Goal: Task Accomplishment & Management: Use online tool/utility

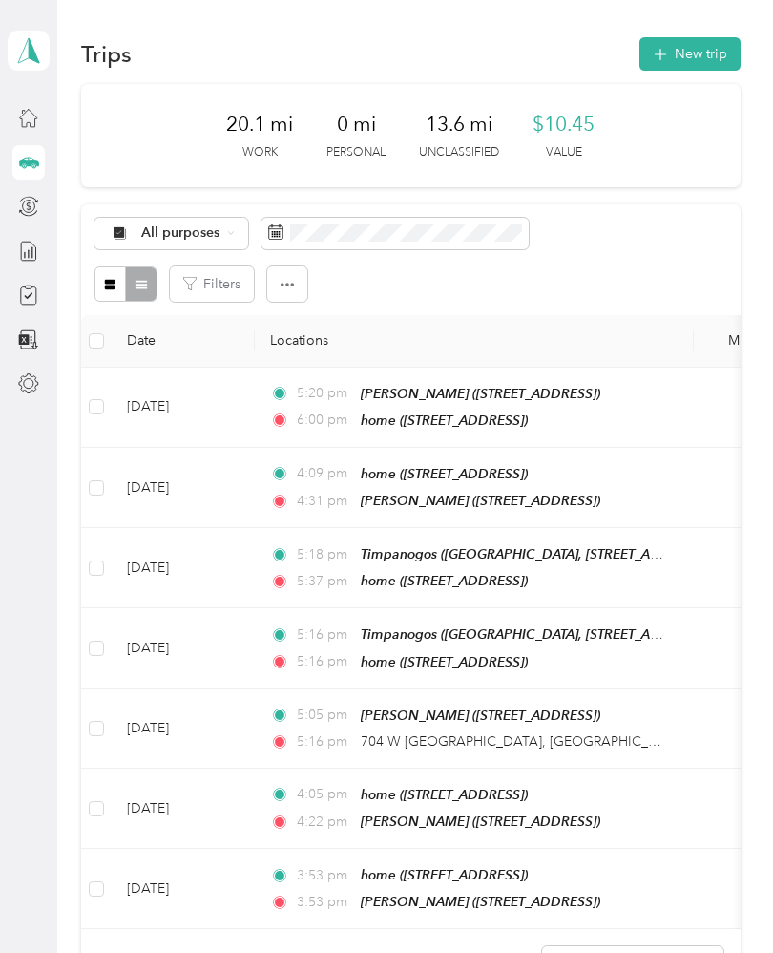
click at [681, 46] on button "New trip" at bounding box center [689, 53] width 101 height 33
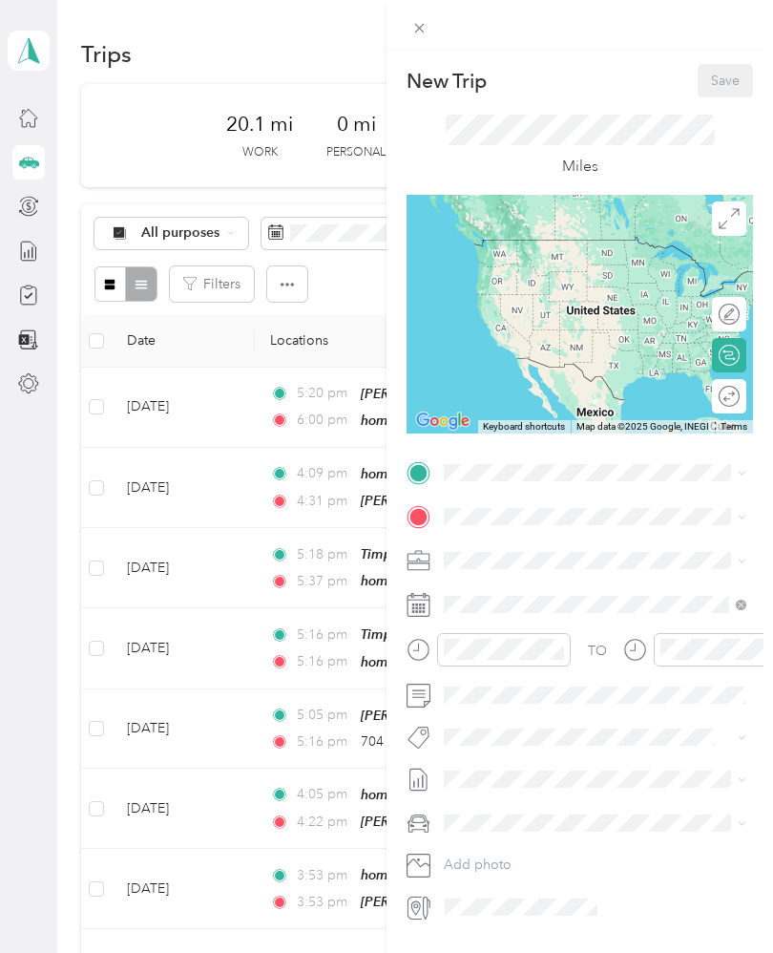
click at [422, 472] on icon at bounding box center [418, 473] width 17 height 17
click at [427, 474] on icon at bounding box center [418, 473] width 17 height 17
click at [424, 470] on icon at bounding box center [418, 473] width 17 height 17
click at [422, 474] on icon at bounding box center [418, 473] width 17 height 17
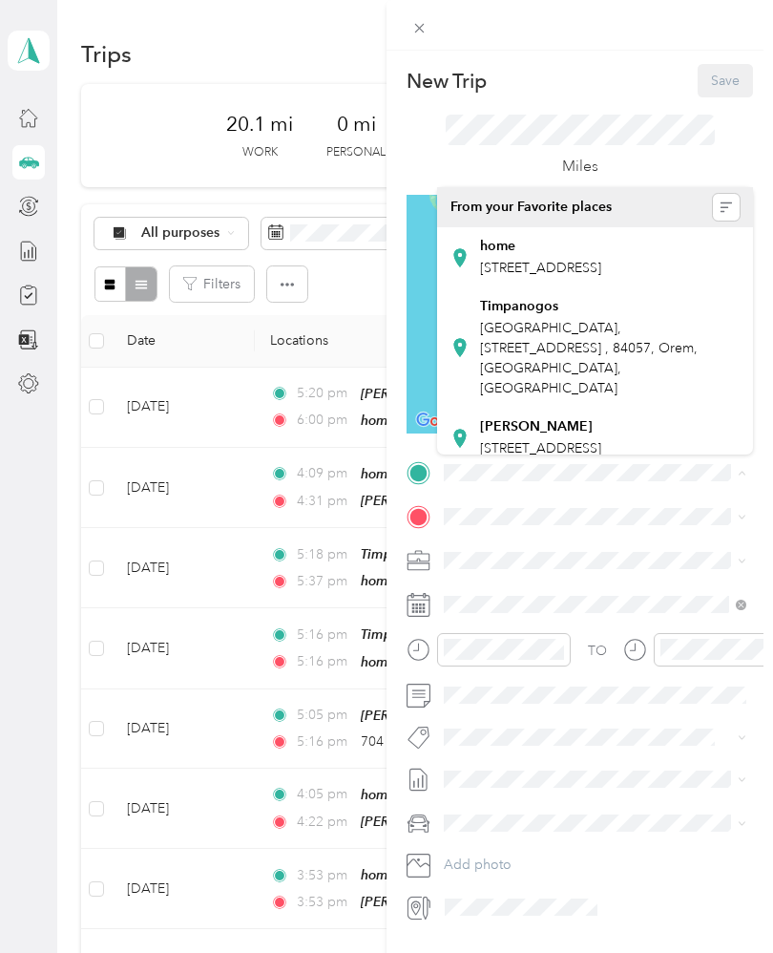
click at [518, 276] on div "home [STREET_ADDRESS][PERSON_NAME]" at bounding box center [540, 258] width 121 height 40
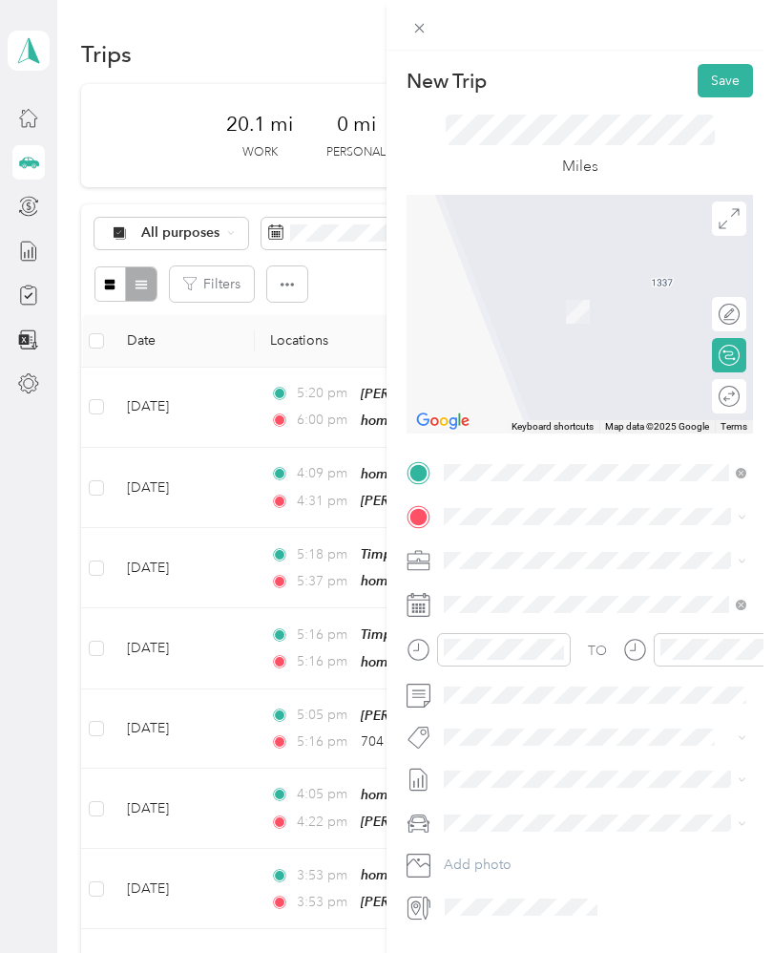
click at [421, 518] on icon at bounding box center [418, 517] width 17 height 17
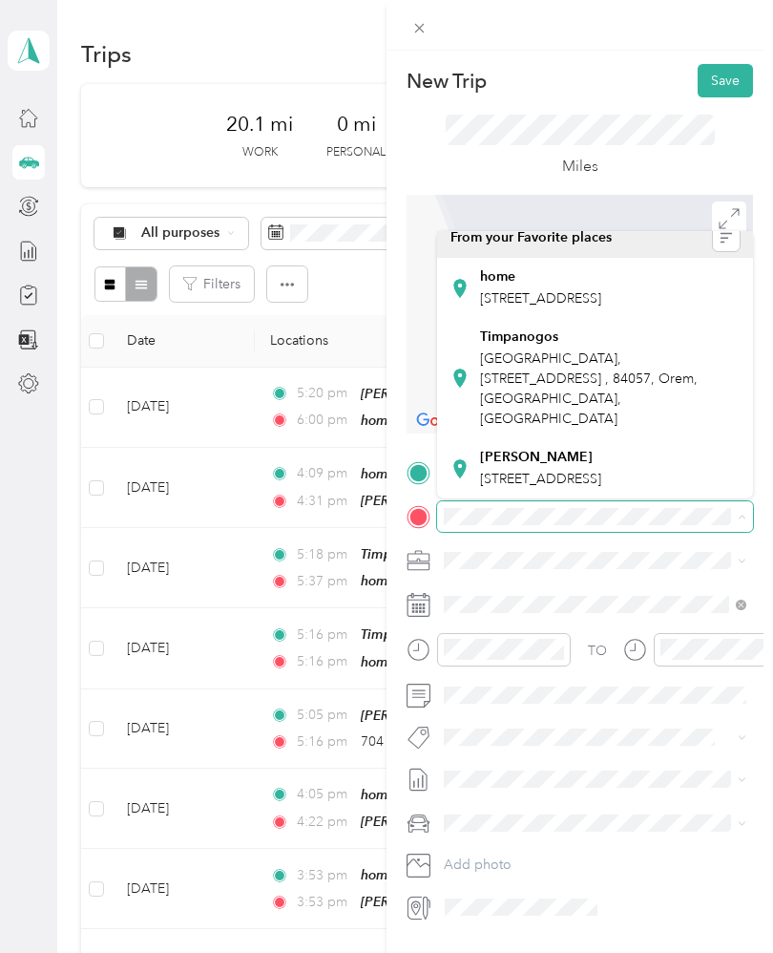
scroll to position [32, 0]
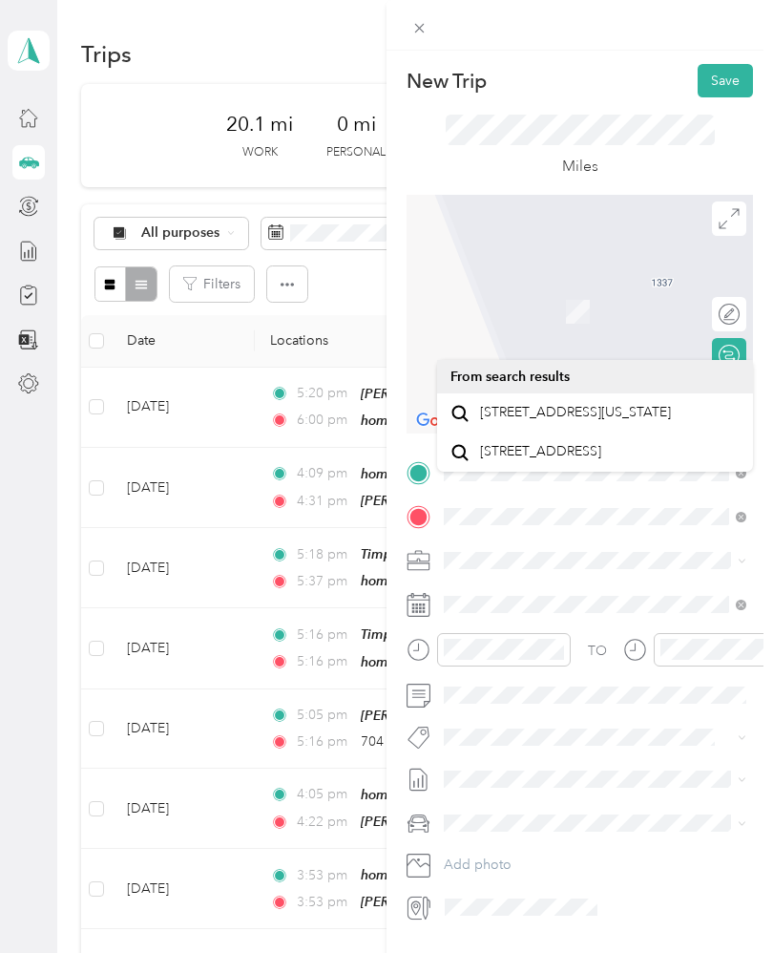
click at [524, 417] on span "[STREET_ADDRESS][US_STATE]" at bounding box center [575, 412] width 191 height 17
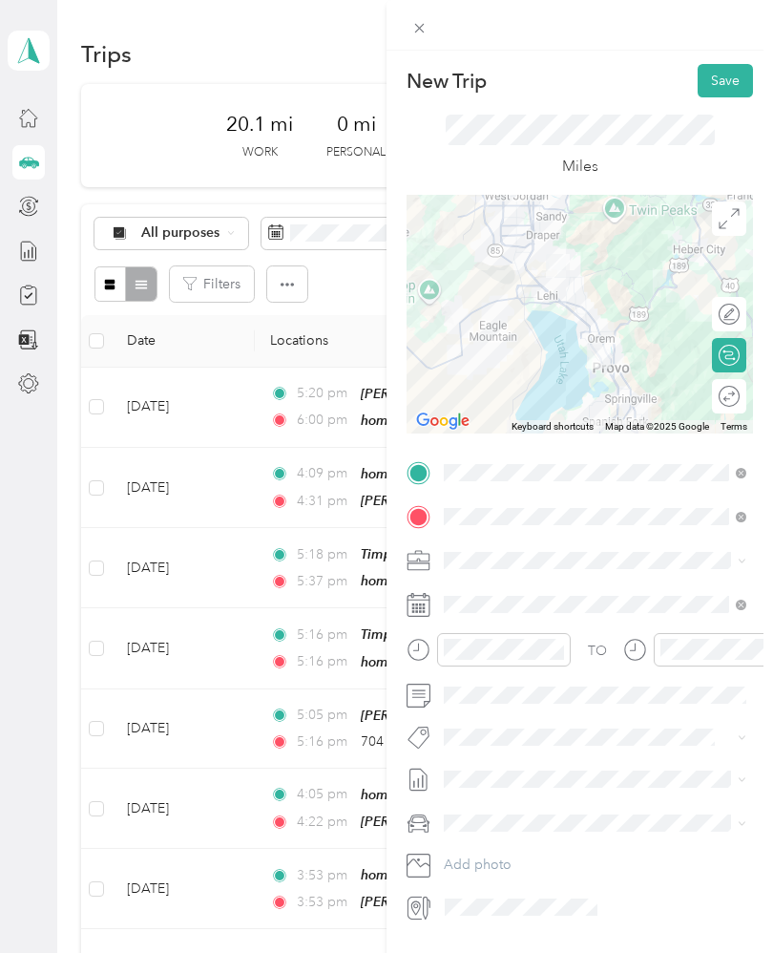
click at [715, 71] on button "Save" at bounding box center [725, 80] width 55 height 33
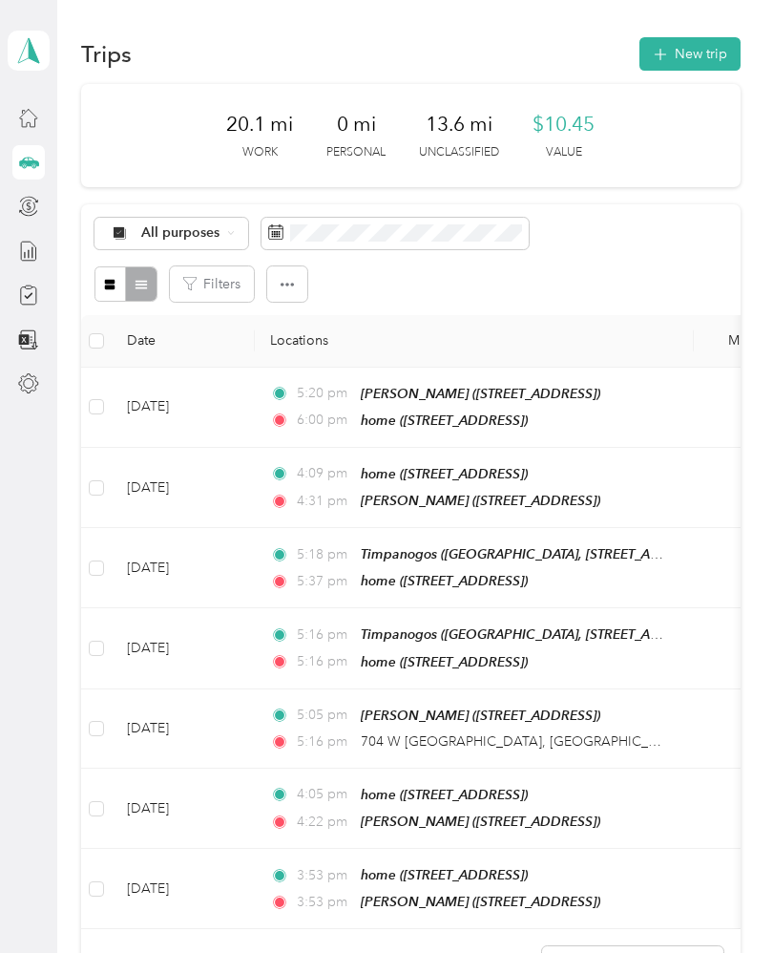
scroll to position [0, 0]
click at [666, 49] on icon "button" at bounding box center [660, 55] width 22 height 22
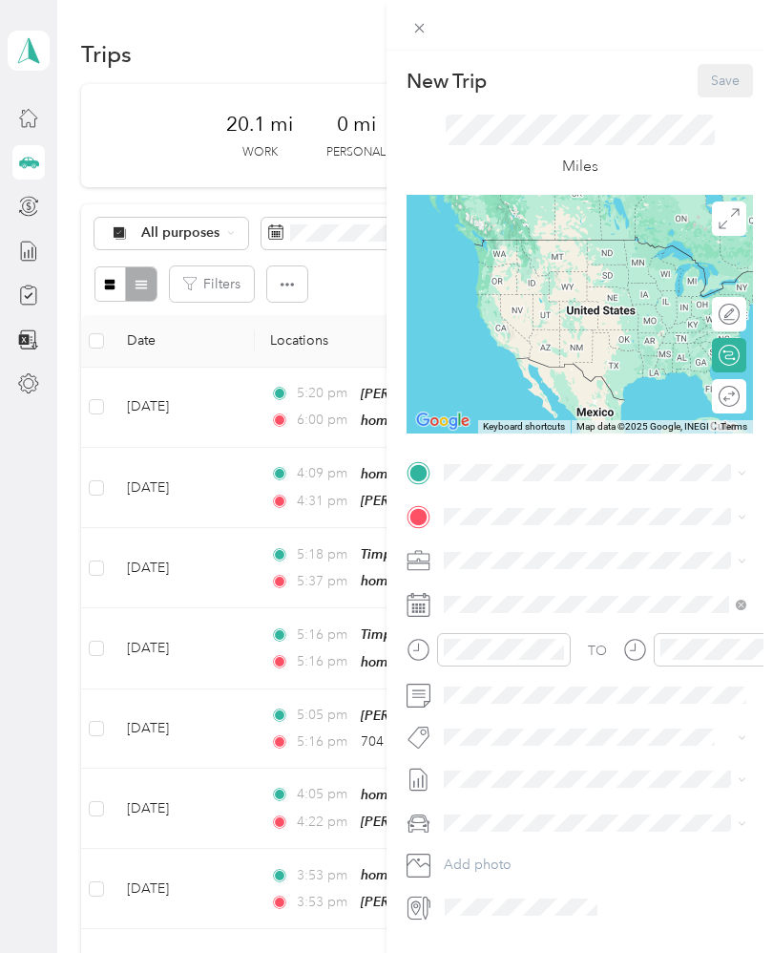
click at [412, 470] on icon at bounding box center [418, 473] width 17 height 17
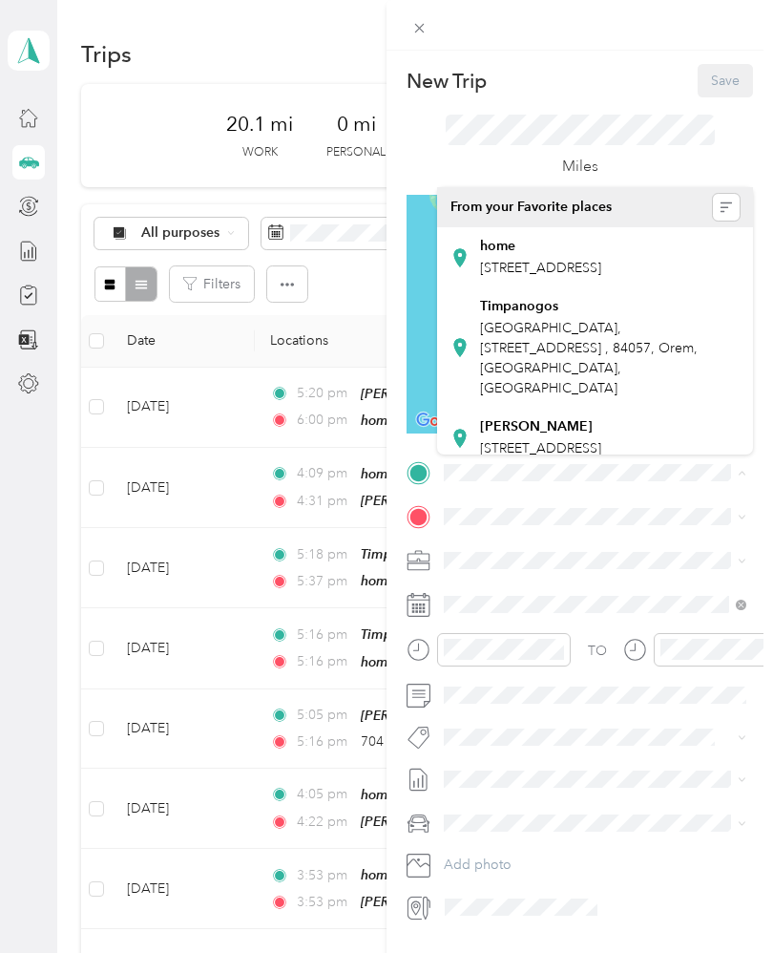
click at [512, 266] on span "[STREET_ADDRESS]" at bounding box center [540, 268] width 121 height 16
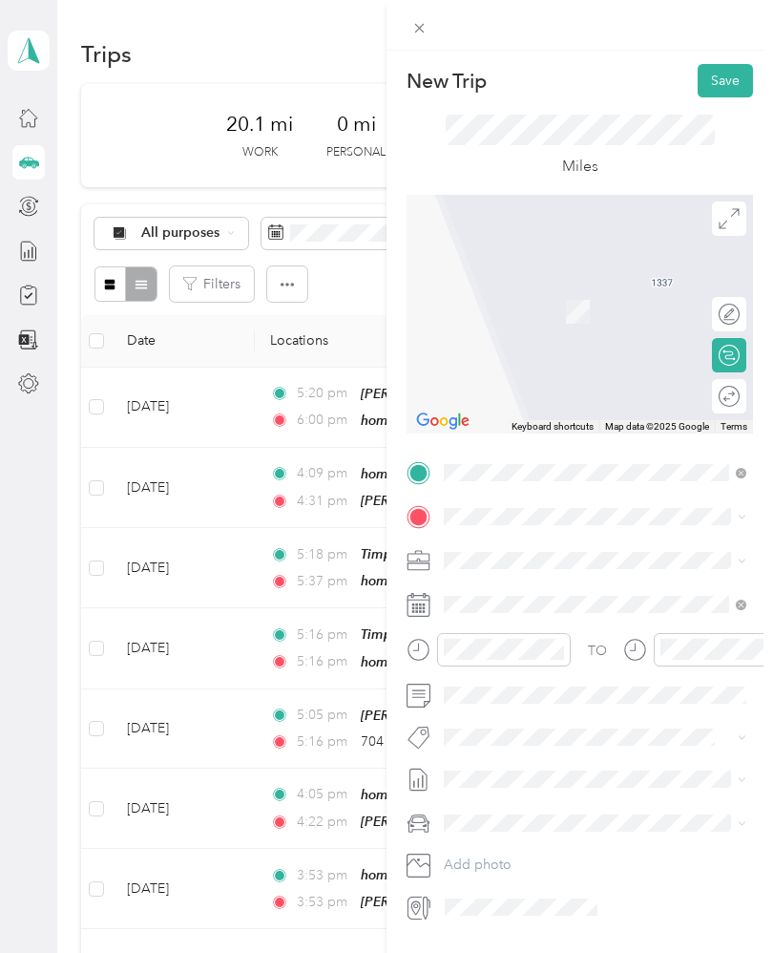
click at [427, 512] on icon at bounding box center [419, 517] width 23 height 23
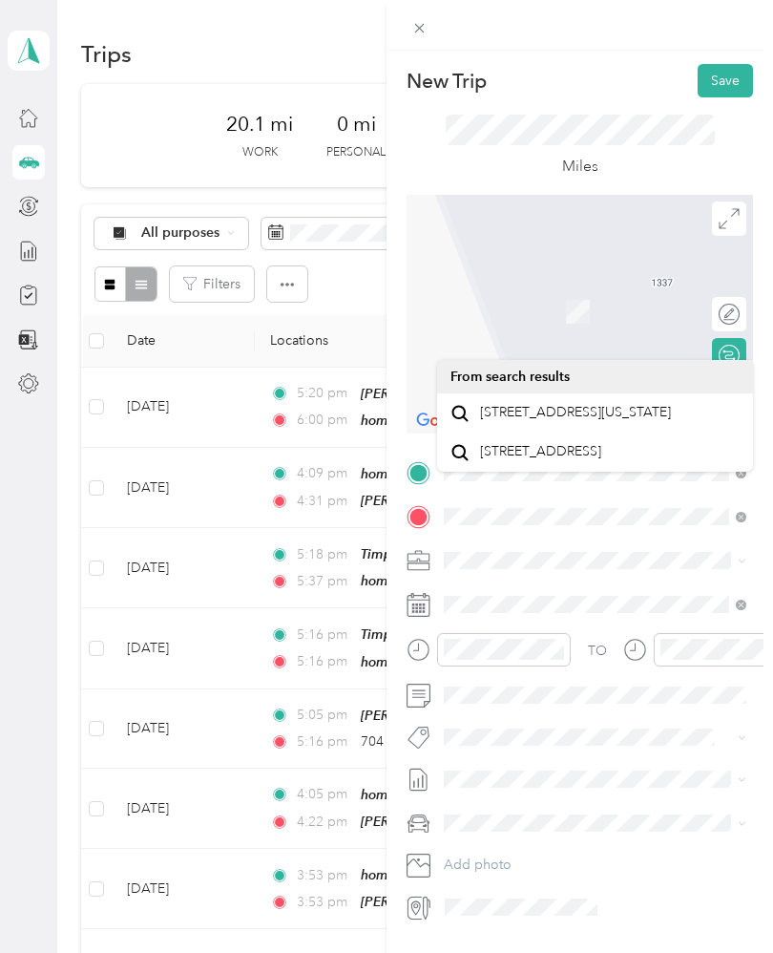
click at [524, 415] on span "[STREET_ADDRESS][US_STATE]" at bounding box center [575, 412] width 191 height 17
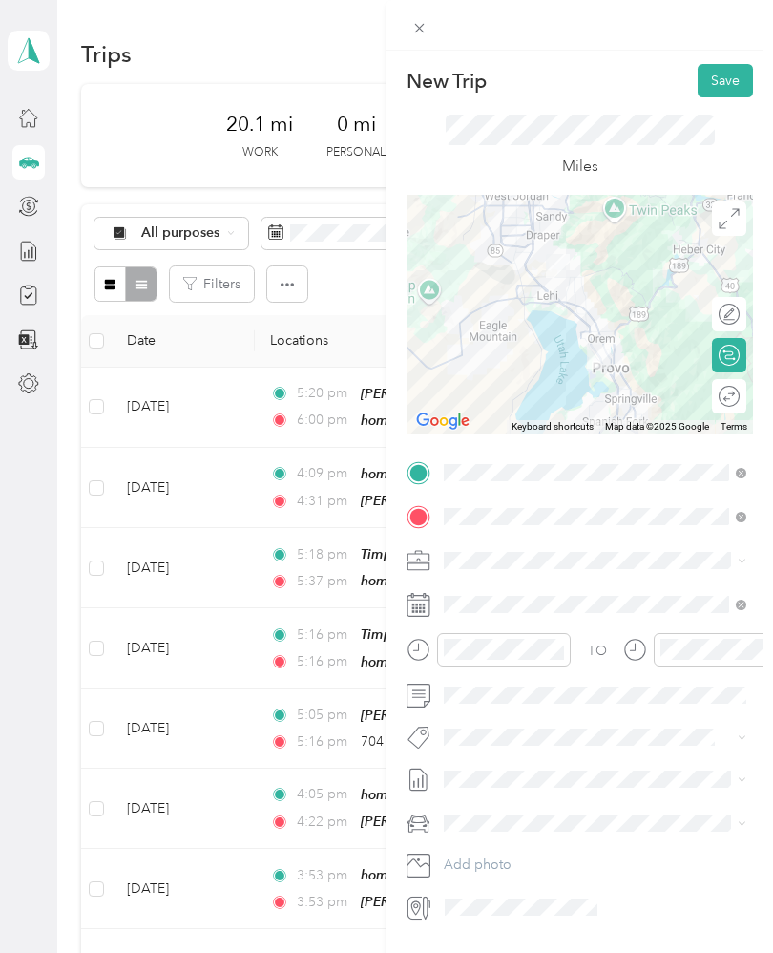
click at [722, 73] on button "Save" at bounding box center [725, 80] width 55 height 33
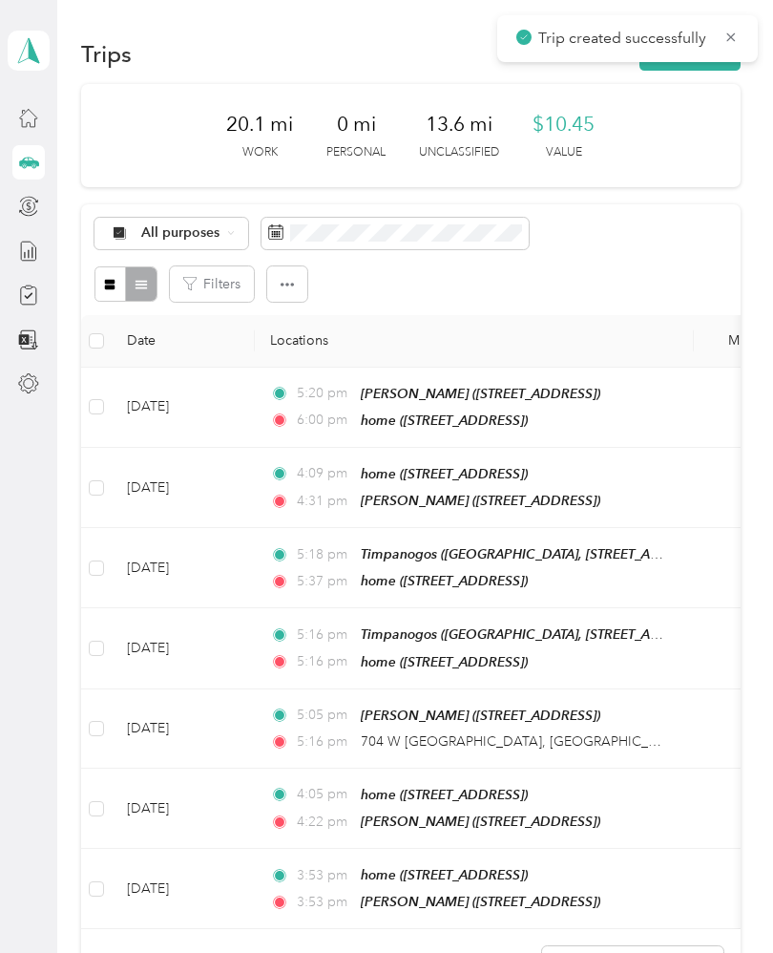
click at [728, 73] on section "Trips New trip 20.1 mi Work 0 mi Personal 13.6 mi Unclassified $10.45 Value All…" at bounding box center [411, 547] width 660 height 1029
